Goal: Ask a question

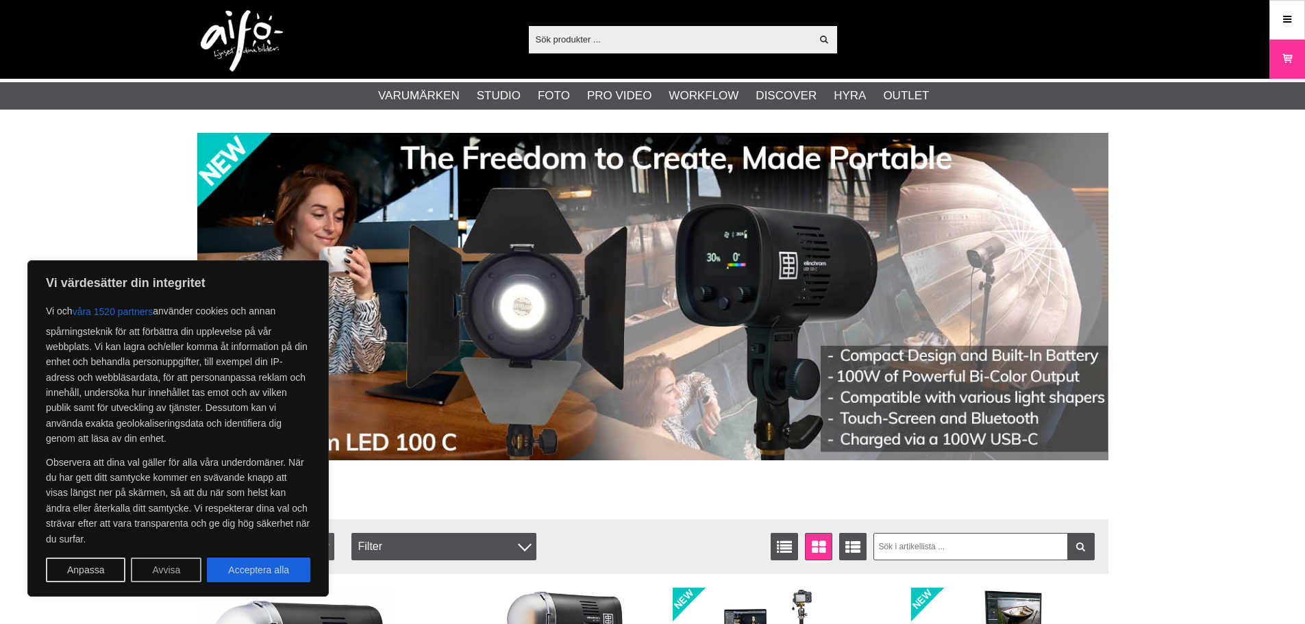
click at [156, 572] on button "Avvisa" at bounding box center [166, 570] width 71 height 25
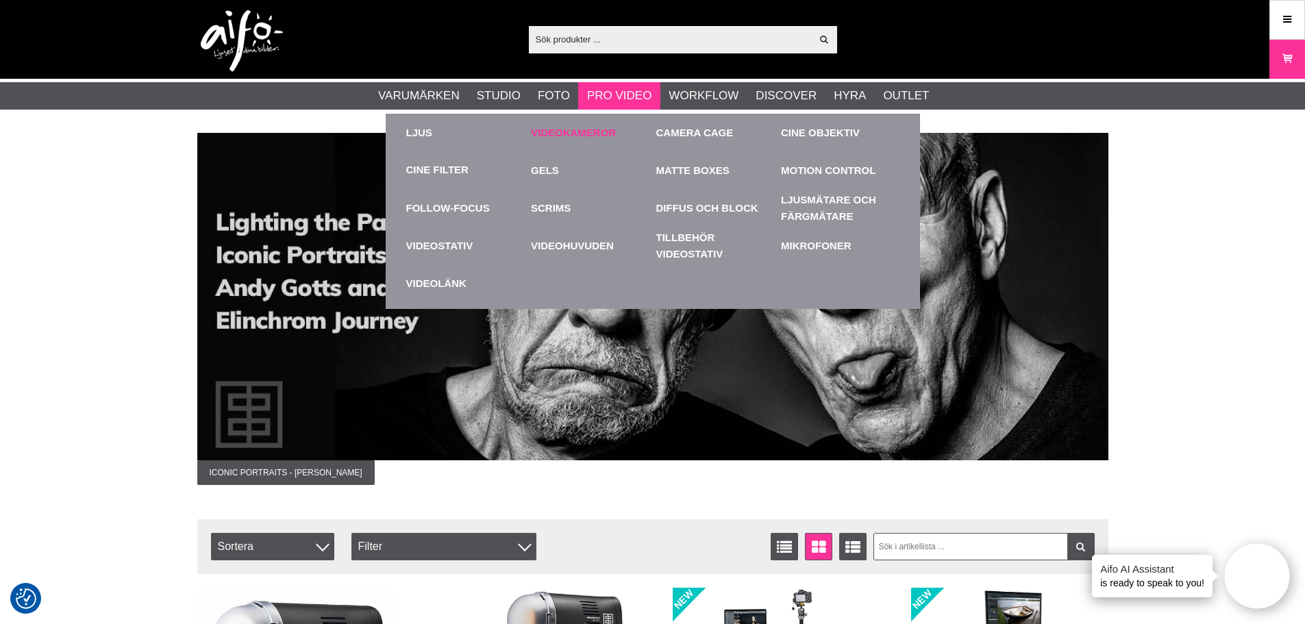
click at [580, 130] on link "Videokameror" at bounding box center [590, 133] width 119 height 38
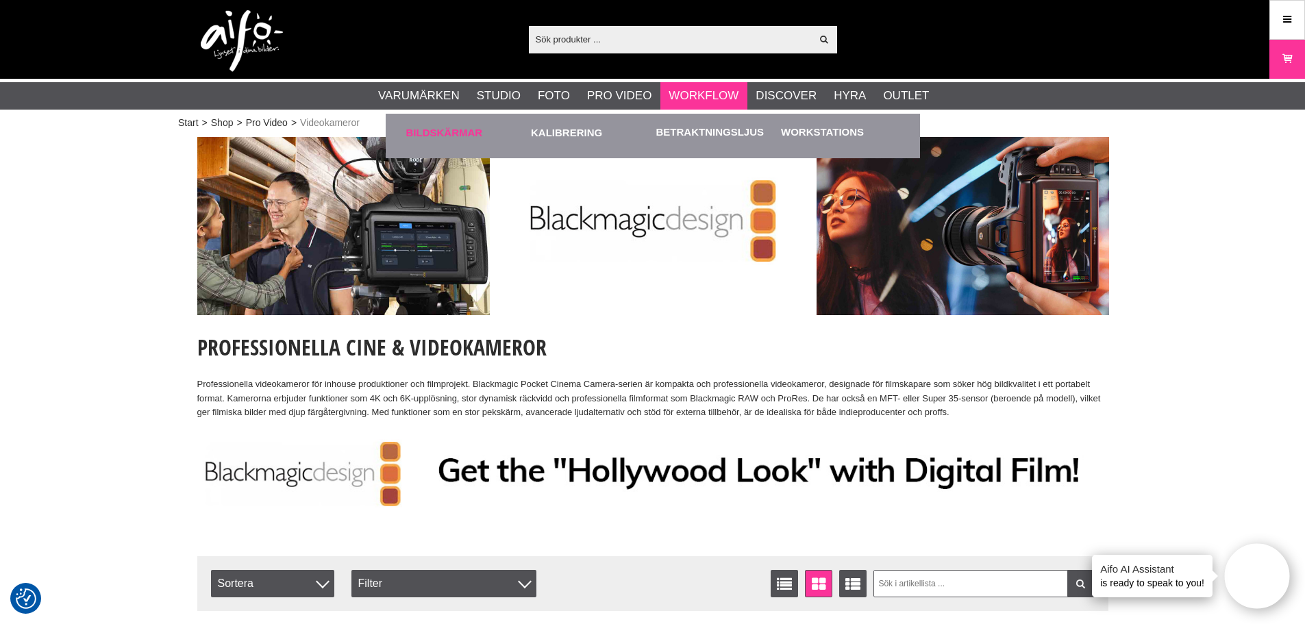
click at [454, 136] on link "Bildskärmar" at bounding box center [465, 133] width 119 height 38
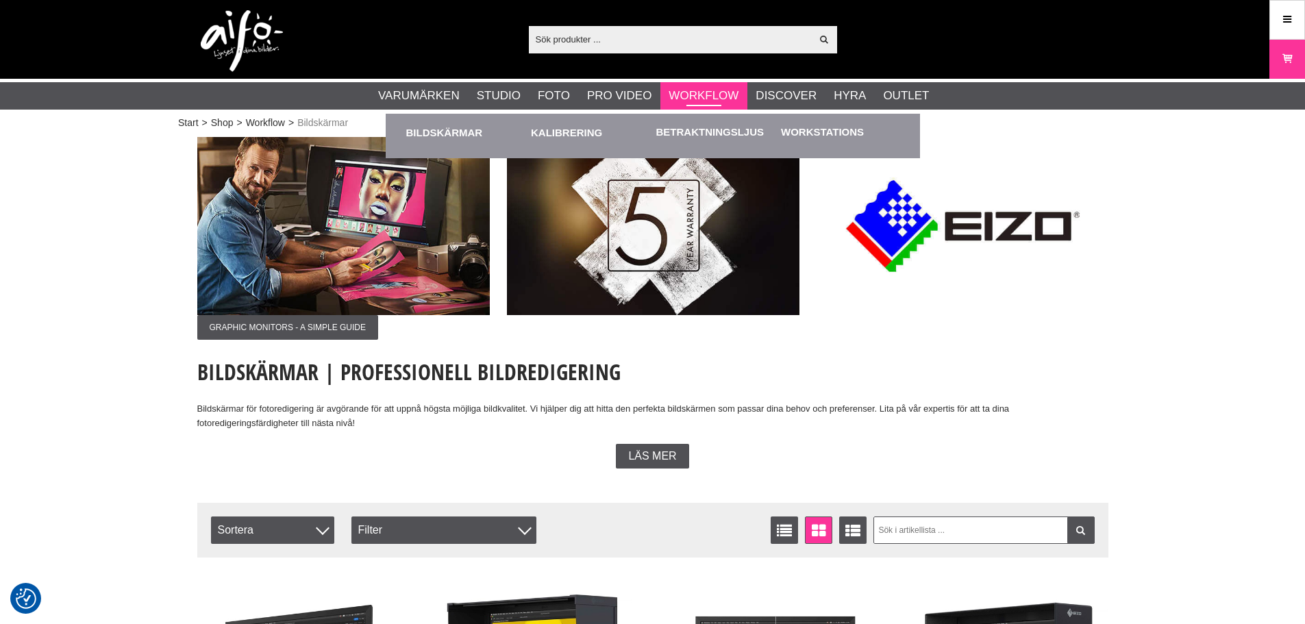
click at [704, 98] on link "Workflow" at bounding box center [704, 96] width 70 height 18
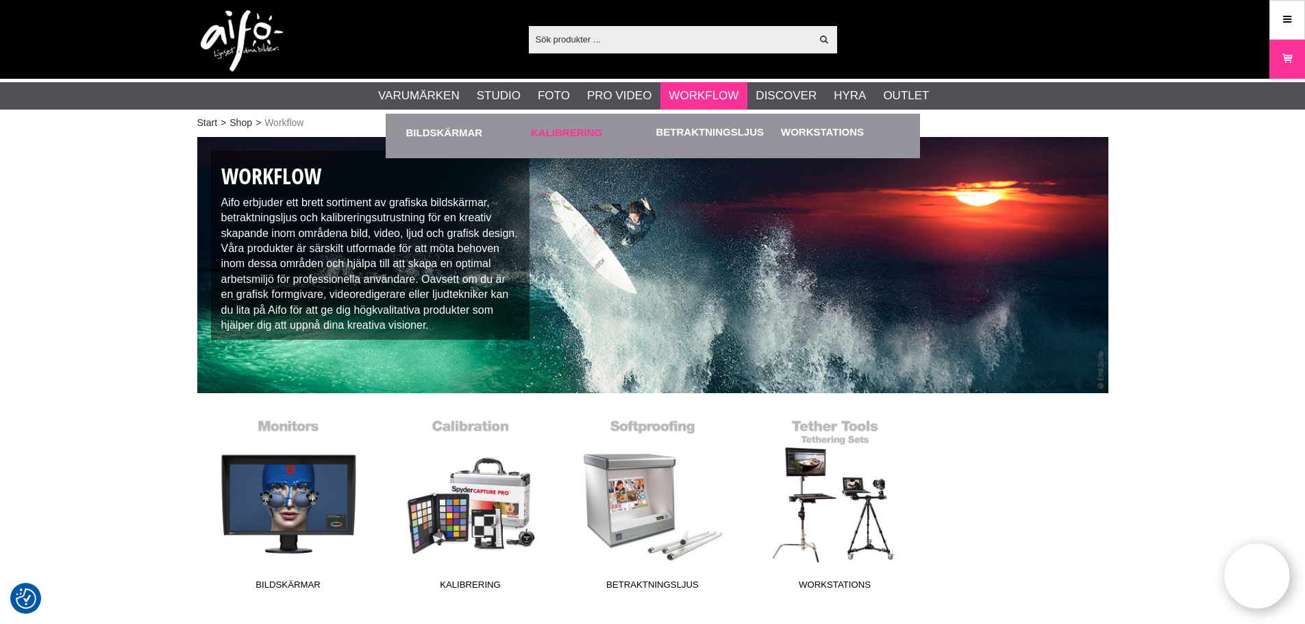
click at [550, 134] on link "Kalibrering" at bounding box center [590, 133] width 119 height 38
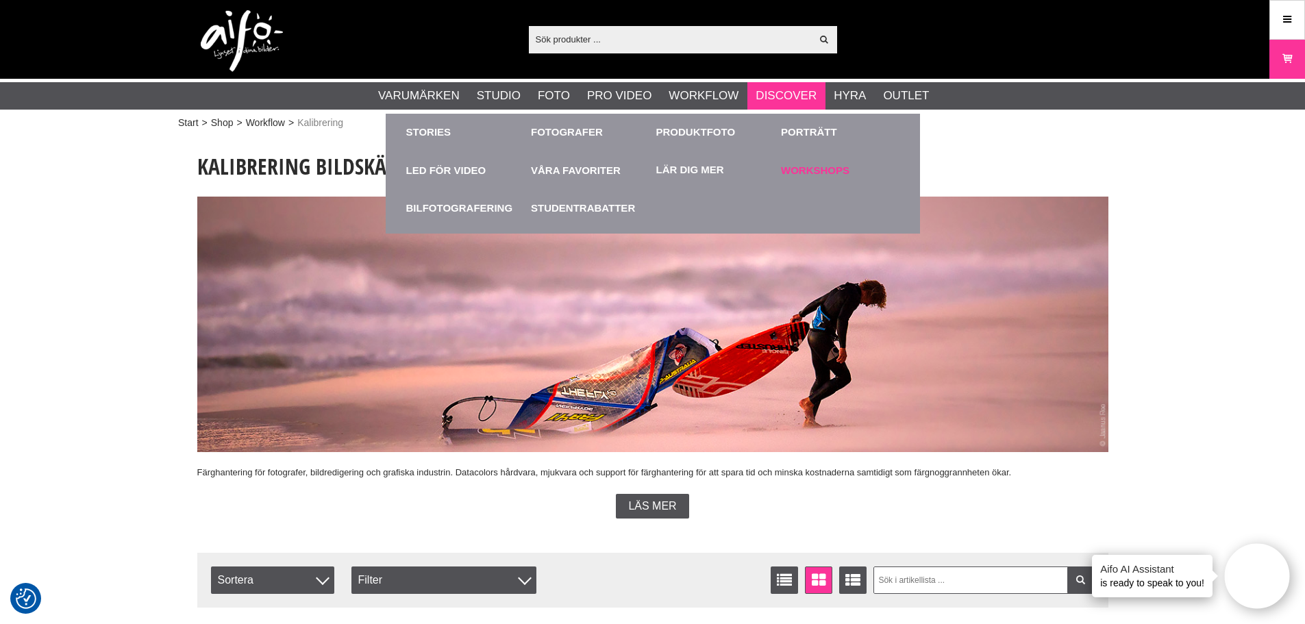
click at [823, 171] on link "Workshops" at bounding box center [840, 170] width 119 height 38
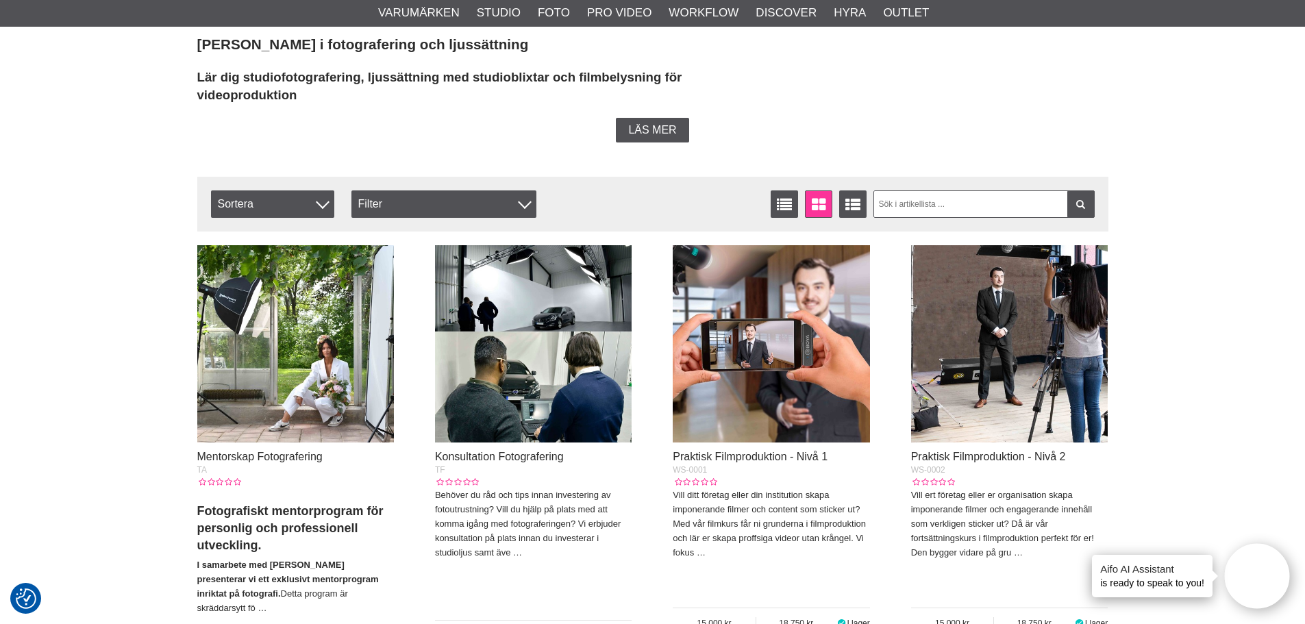
scroll to position [411, 0]
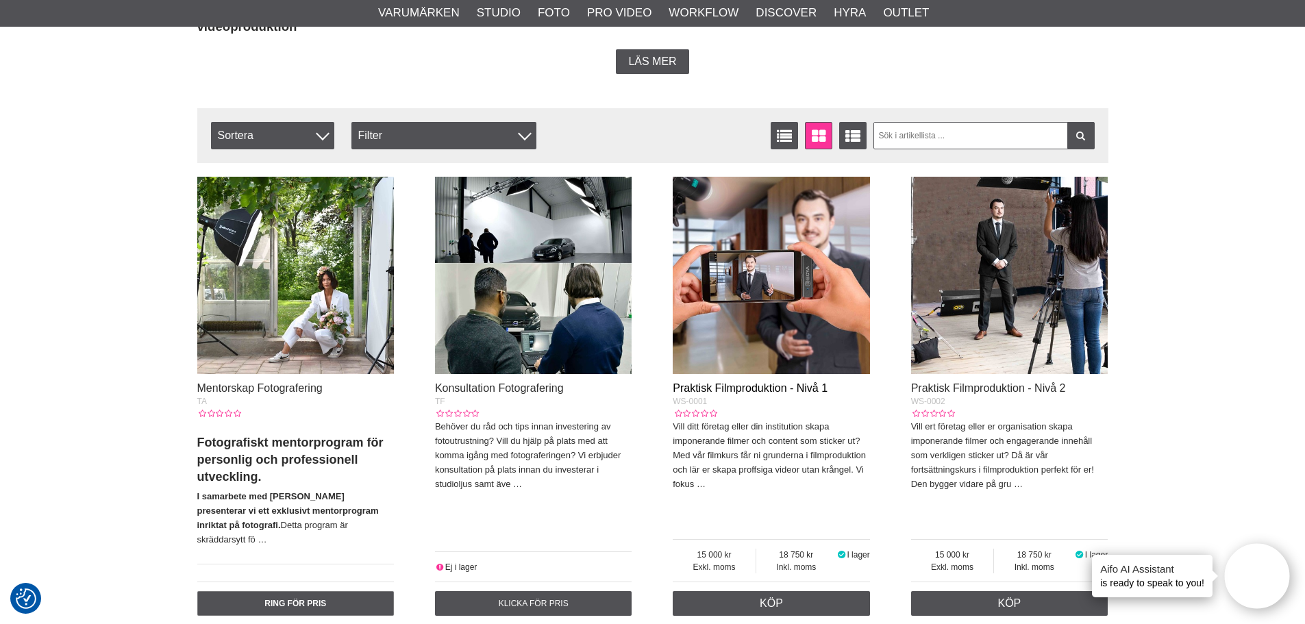
click at [737, 386] on link "Praktisk Filmproduktion - Nivå 1" at bounding box center [750, 388] width 155 height 12
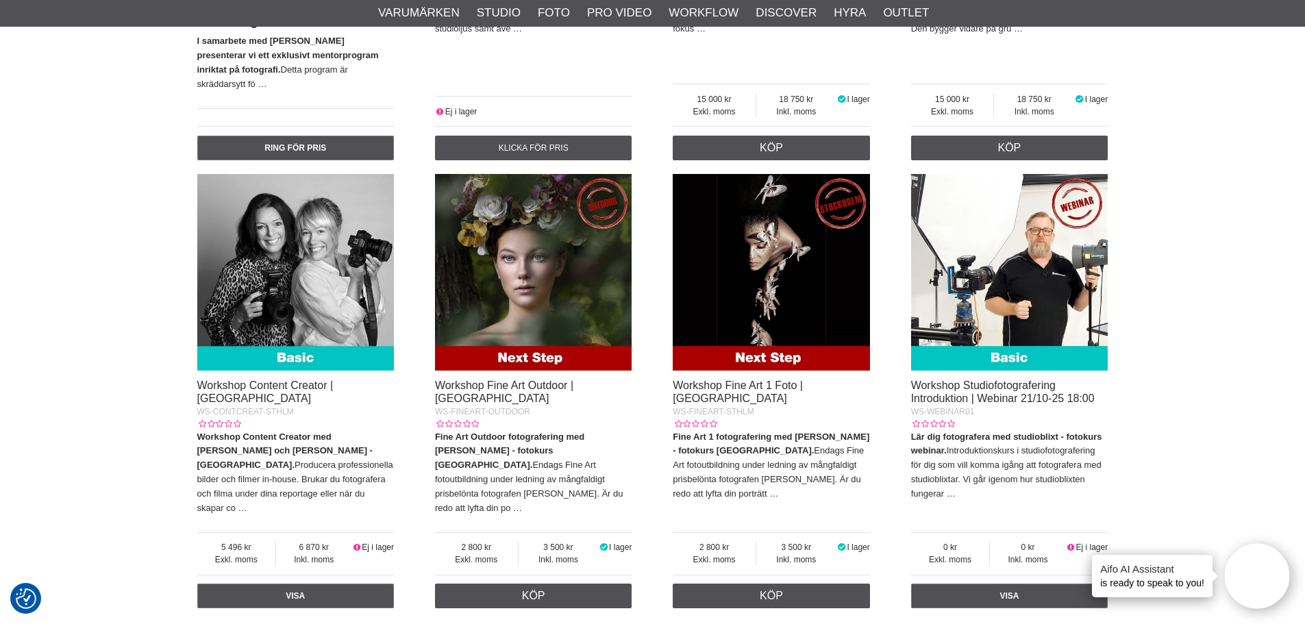
scroll to position [891, 0]
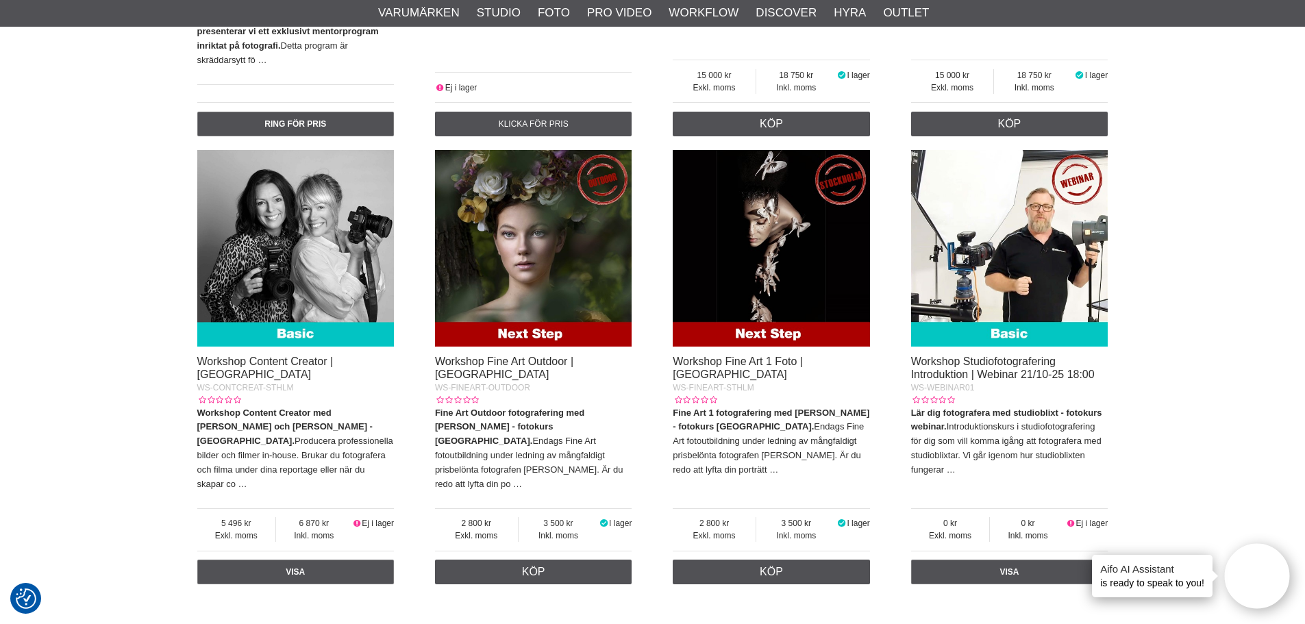
click at [1009, 322] on img at bounding box center [1009, 248] width 197 height 197
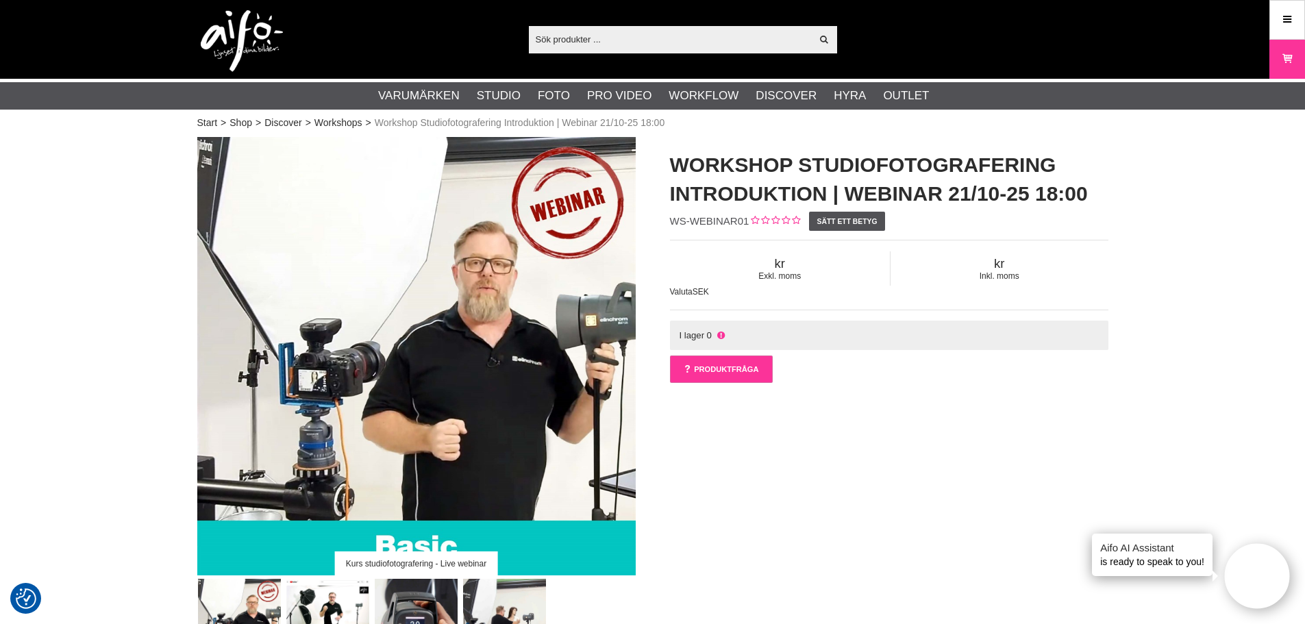
click at [715, 369] on link "Produktfråga" at bounding box center [721, 369] width 103 height 27
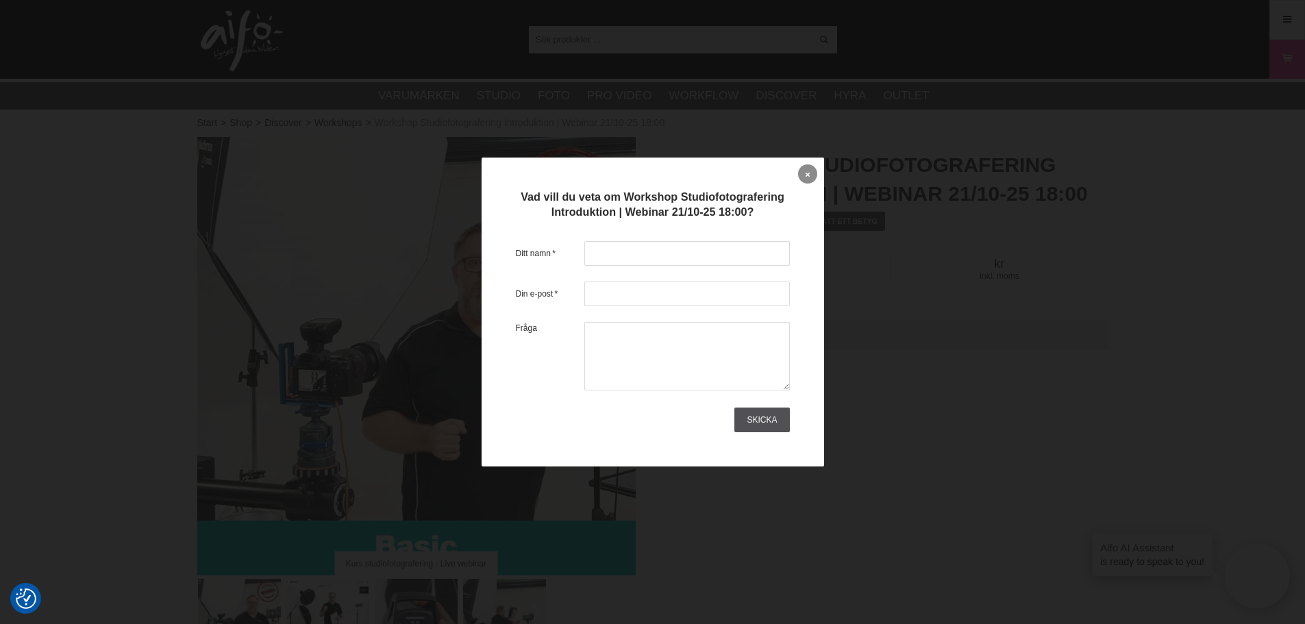
click at [815, 171] on link at bounding box center [807, 173] width 19 height 19
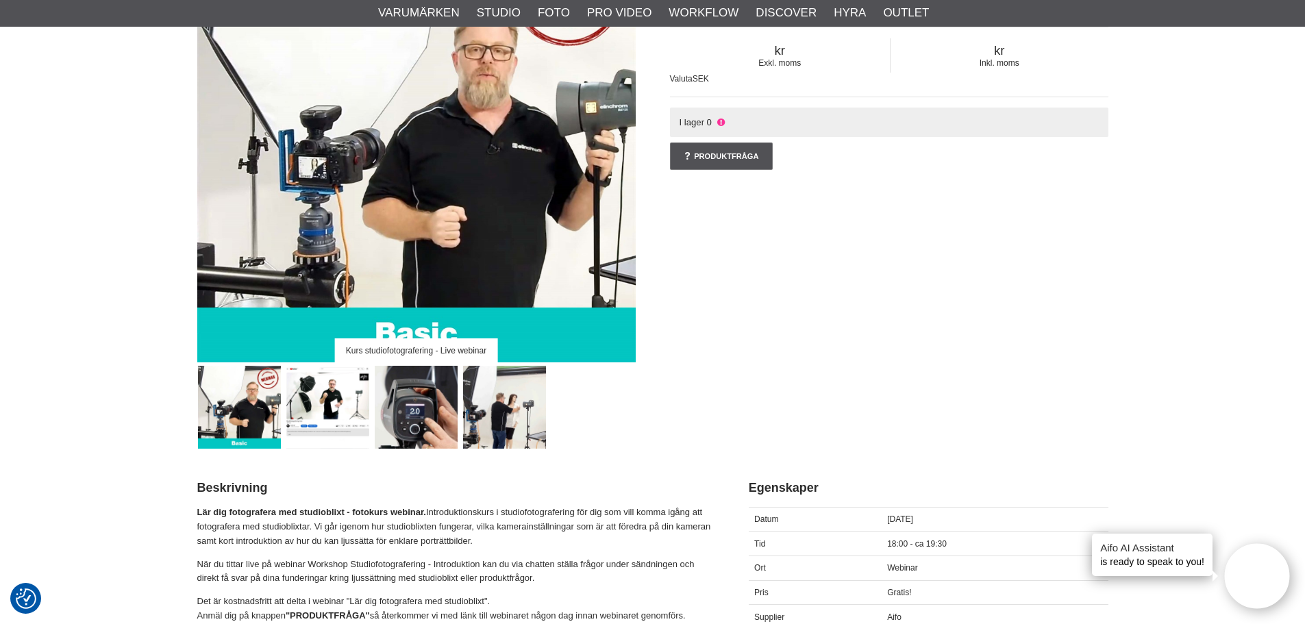
scroll to position [206, 0]
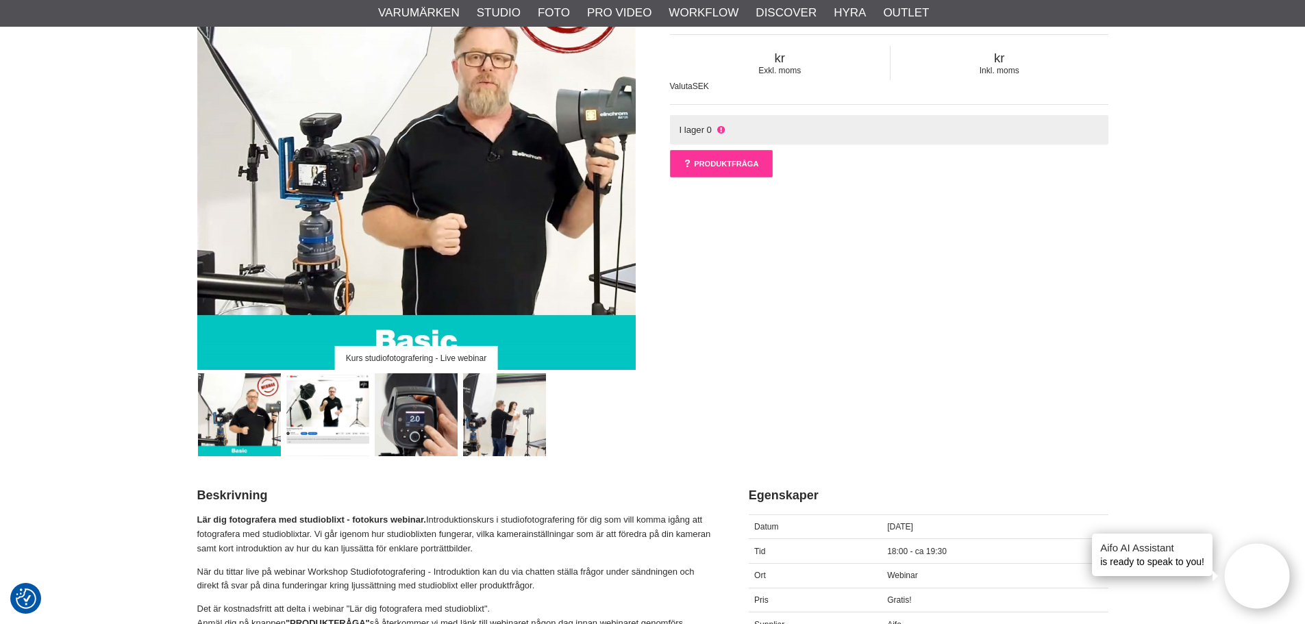
click at [733, 167] on link "Produktfråga" at bounding box center [721, 163] width 103 height 27
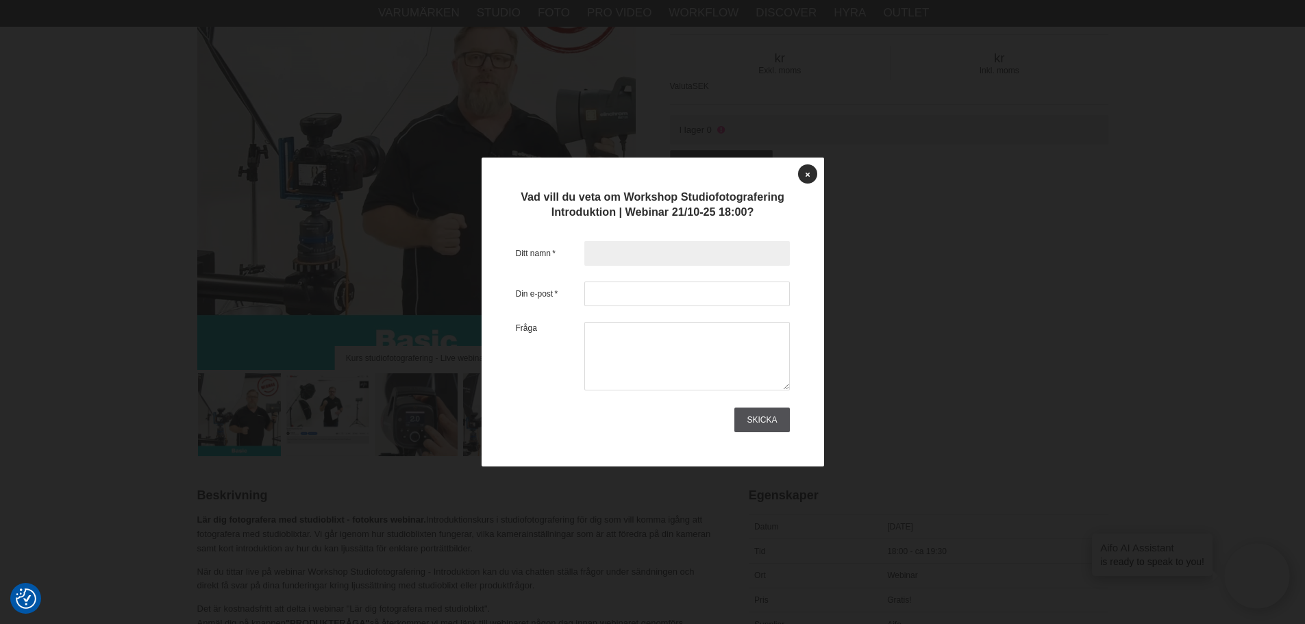
click at [645, 250] on input "text" at bounding box center [687, 253] width 206 height 25
type input "[PERSON_NAME]"
type input "[EMAIL_ADDRESS][DOMAIN_NAME]"
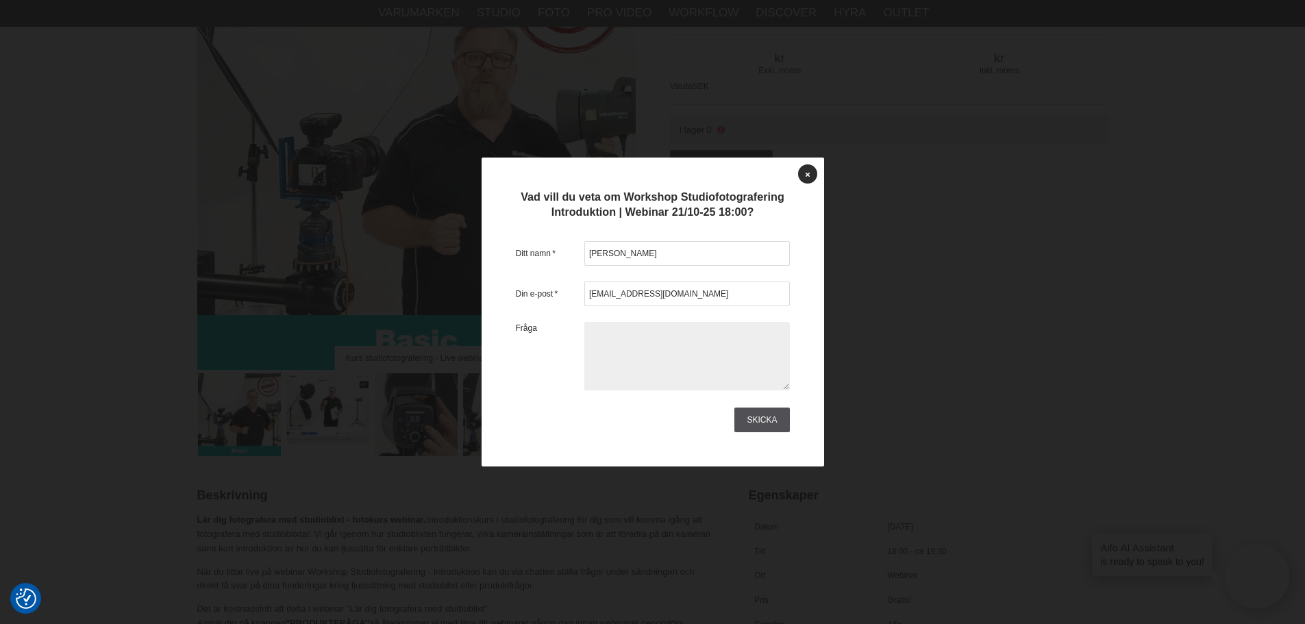
click at [640, 341] on textarea at bounding box center [687, 356] width 206 height 69
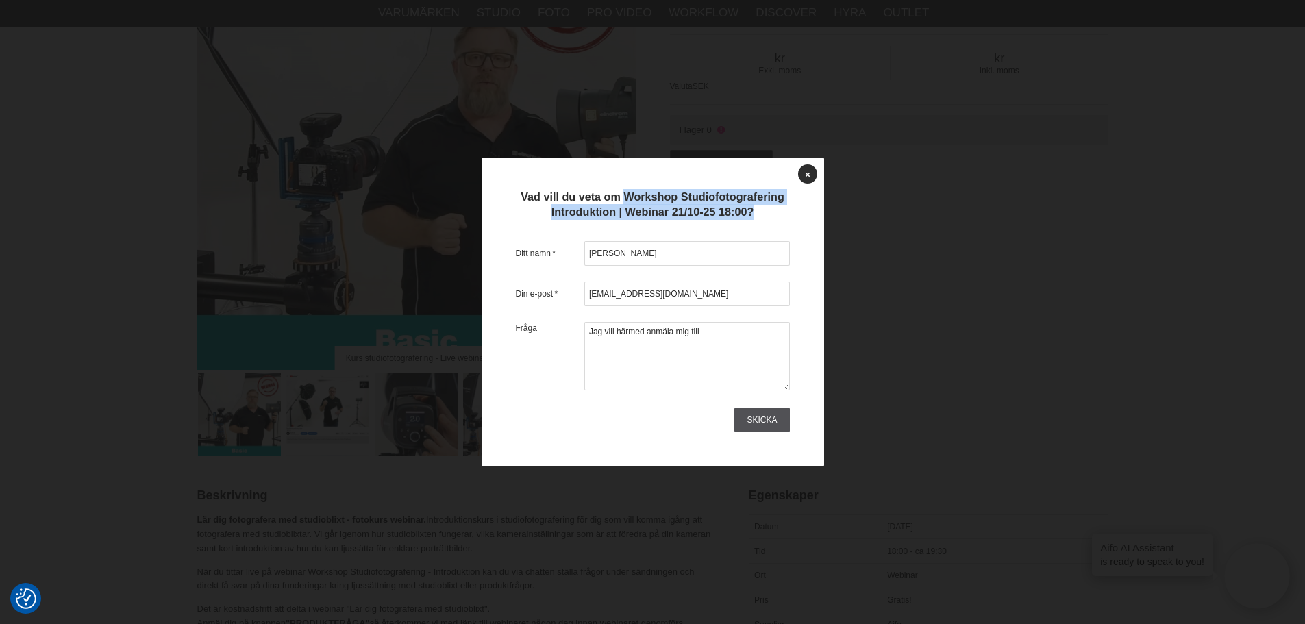
drag, startPoint x: 758, startPoint y: 211, endPoint x: 623, endPoint y: 195, distance: 135.9
click at [623, 195] on h3 "Vad vill du veta om Workshop Studiofotografering Introduktion | Webinar 21/10-2…" at bounding box center [653, 204] width 274 height 31
copy h3 "Workshop Studiofotografering Introduktion | Webinar 21/10-25 18:00?"
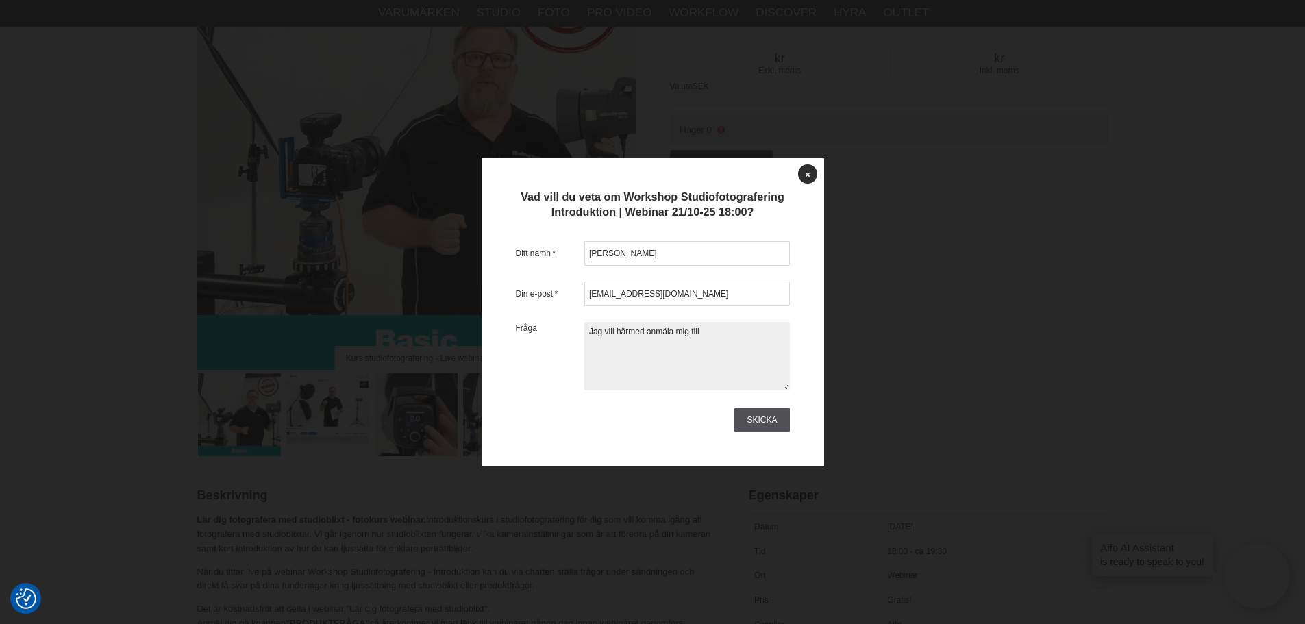
click at [720, 331] on textarea "Jag vill härmed anmäla mig till" at bounding box center [687, 356] width 206 height 69
paste textarea "Workshop Studiofotografering Introduktion | Webinar 21/10-25 18:00?"
type textarea "Jag vill härmed anmäla mig till Workshop Studiofotografering Introduktion | Web…"
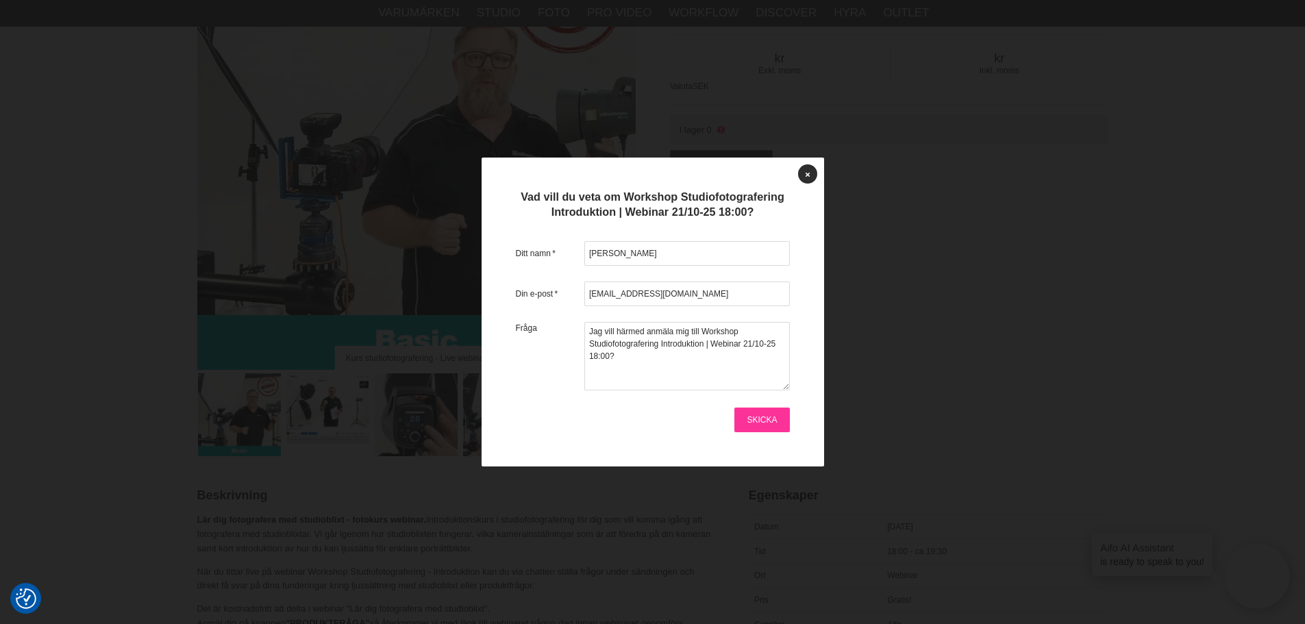
click at [765, 422] on link "Skicka" at bounding box center [762, 420] width 55 height 25
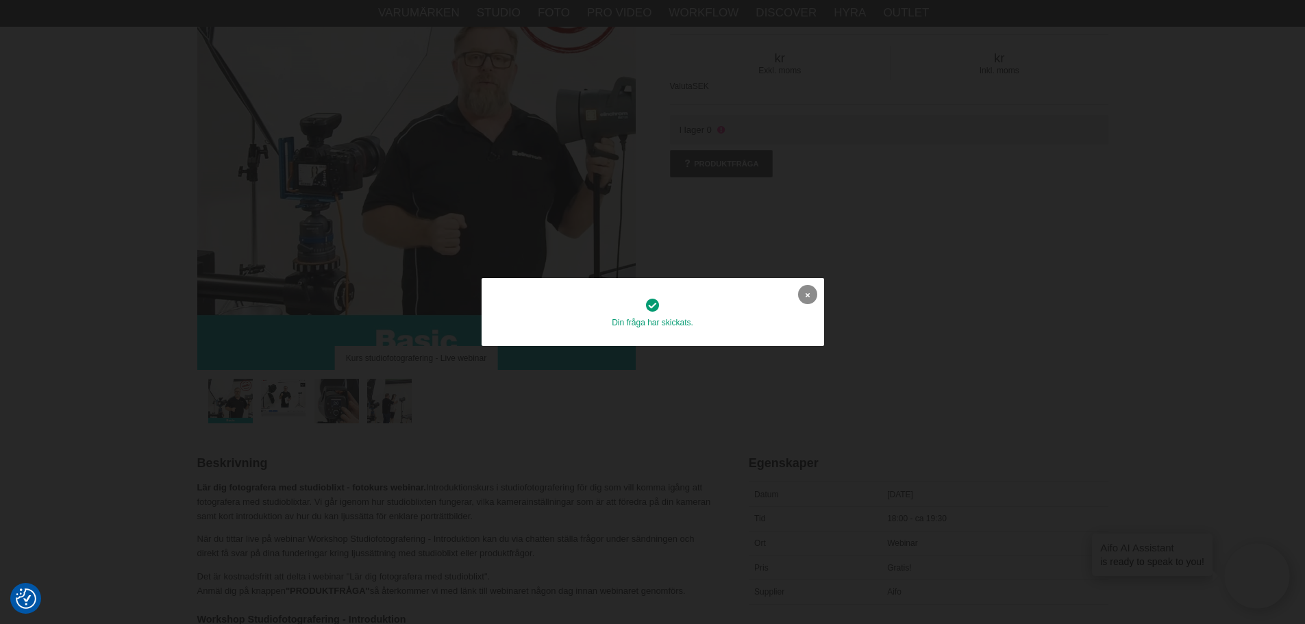
click at [806, 291] on icon at bounding box center [808, 295] width 4 height 8
